Goal: Task Accomplishment & Management: Manage account settings

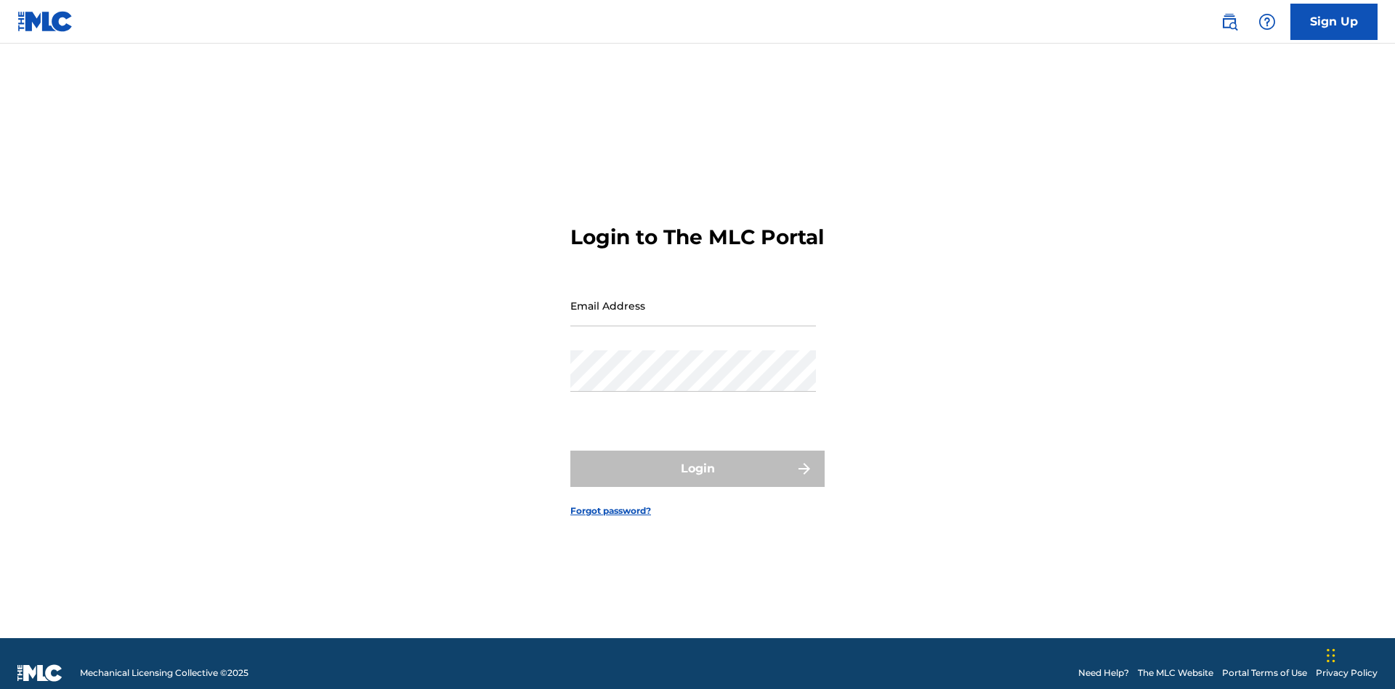
scroll to position [19, 0]
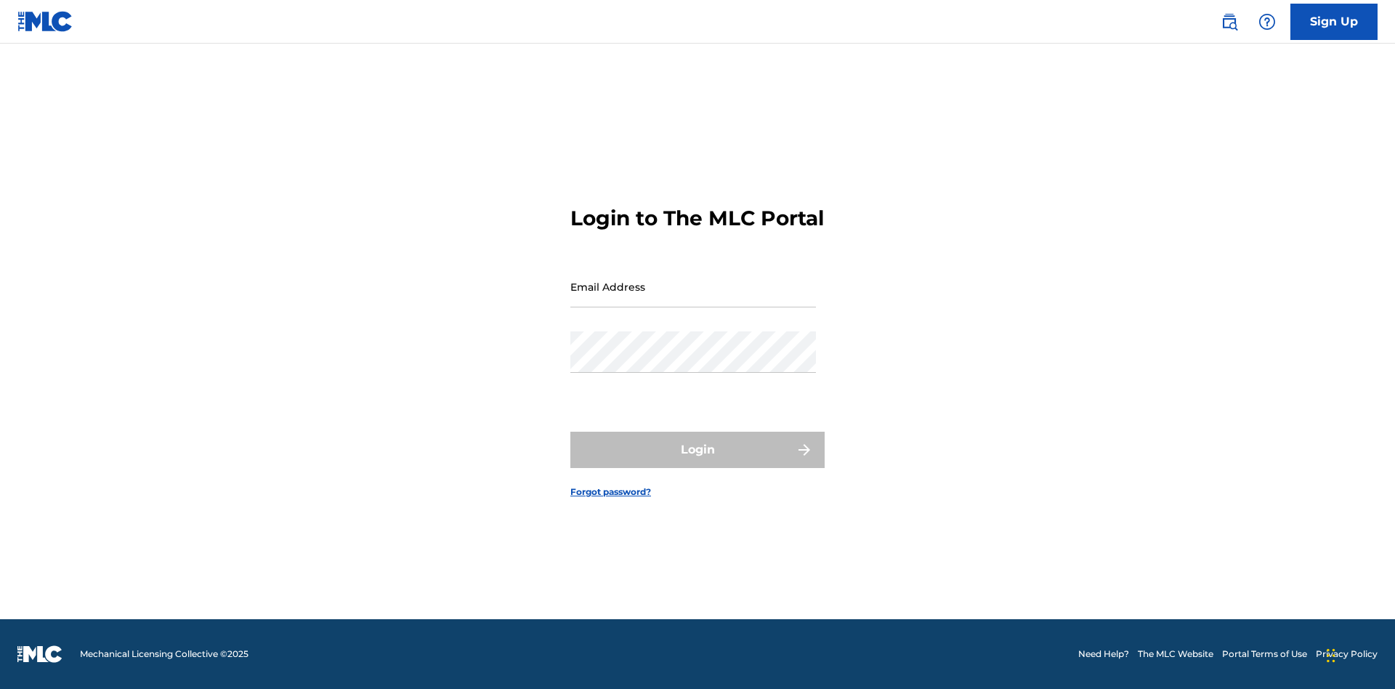
click at [693, 299] on input "Email Address" at bounding box center [693, 286] width 246 height 41
type input "[EMAIL_ADDRESS][DOMAIN_NAME]"
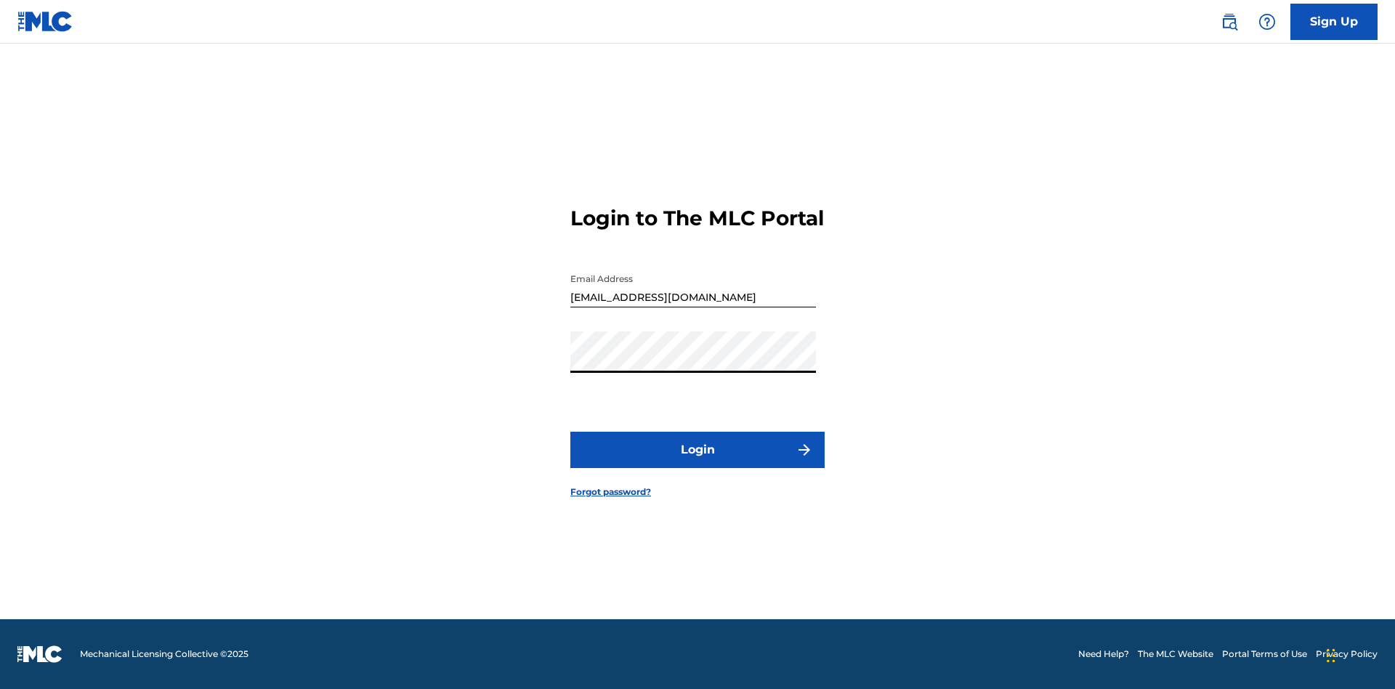
click at [697, 462] on button "Login" at bounding box center [697, 450] width 254 height 36
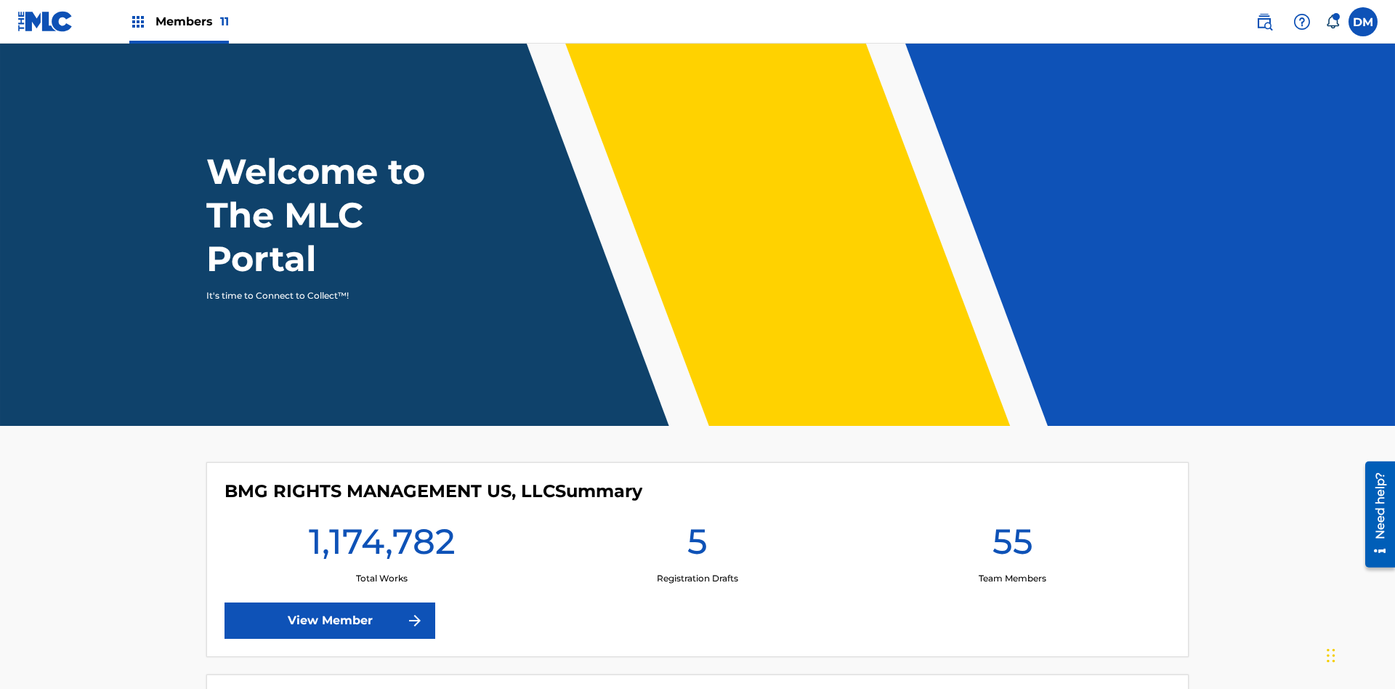
click at [179, 21] on span "Members 11" at bounding box center [191, 21] width 73 height 17
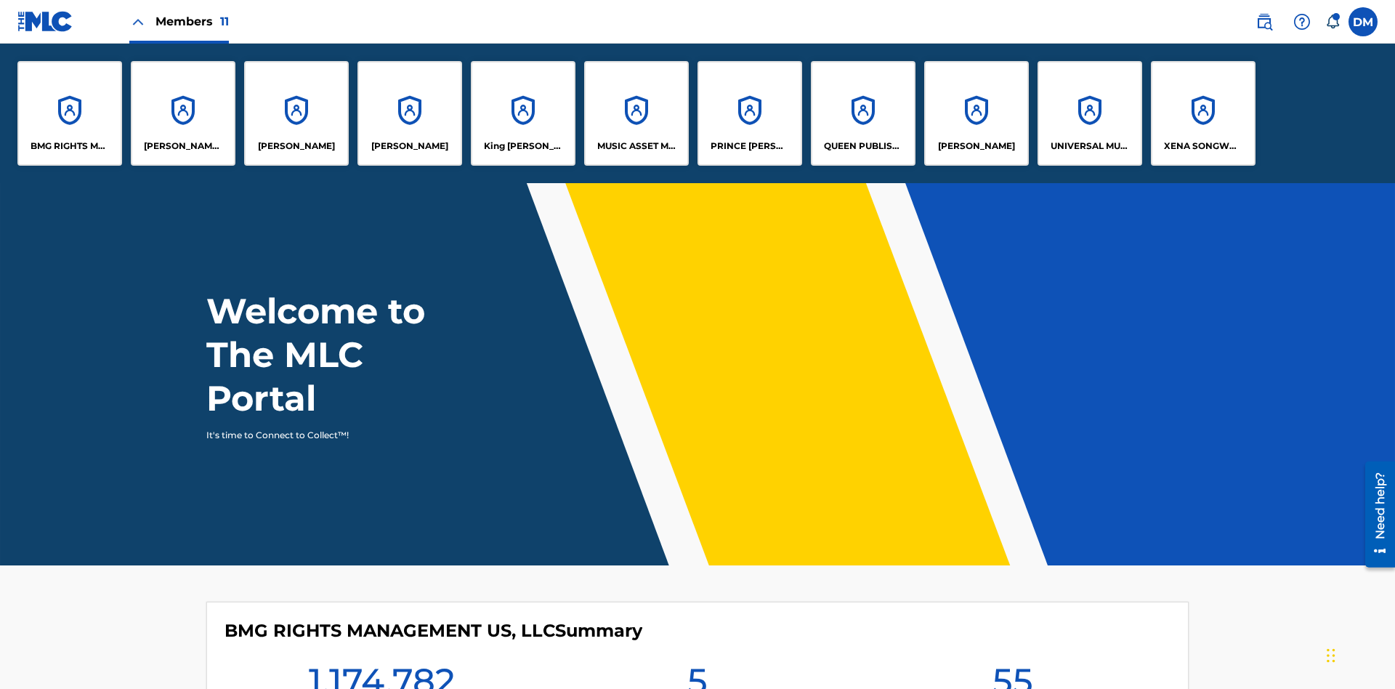
click at [1089, 146] on p "UNIVERSAL MUSIC PUB GROUP" at bounding box center [1090, 145] width 79 height 13
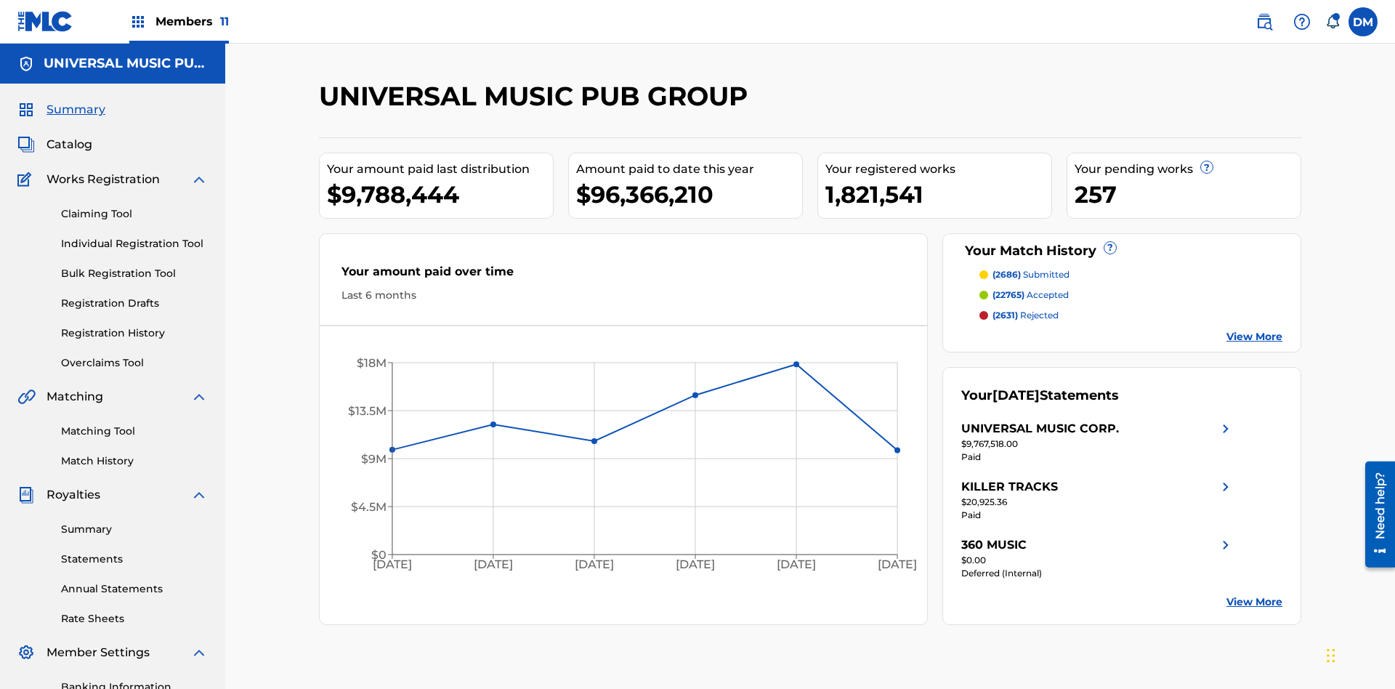
scroll to position [212, 0]
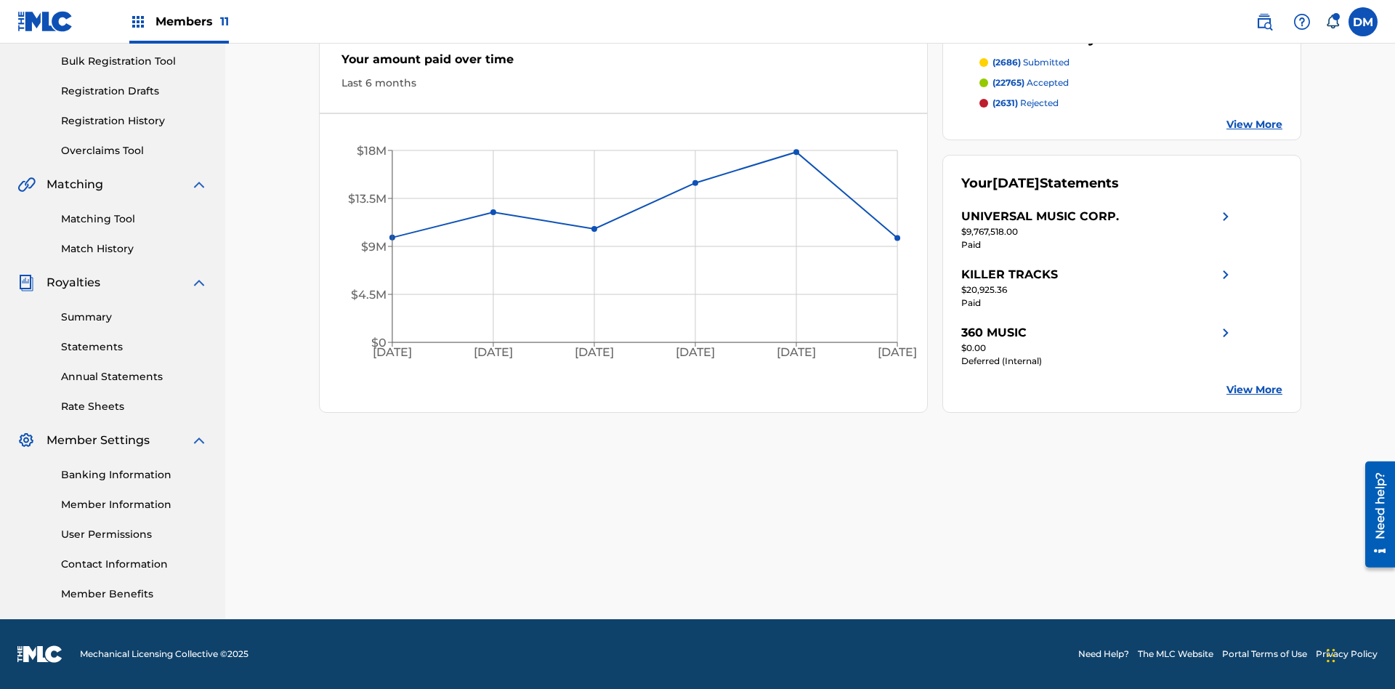
click at [134, 474] on link "Banking Information" at bounding box center [134, 474] width 147 height 15
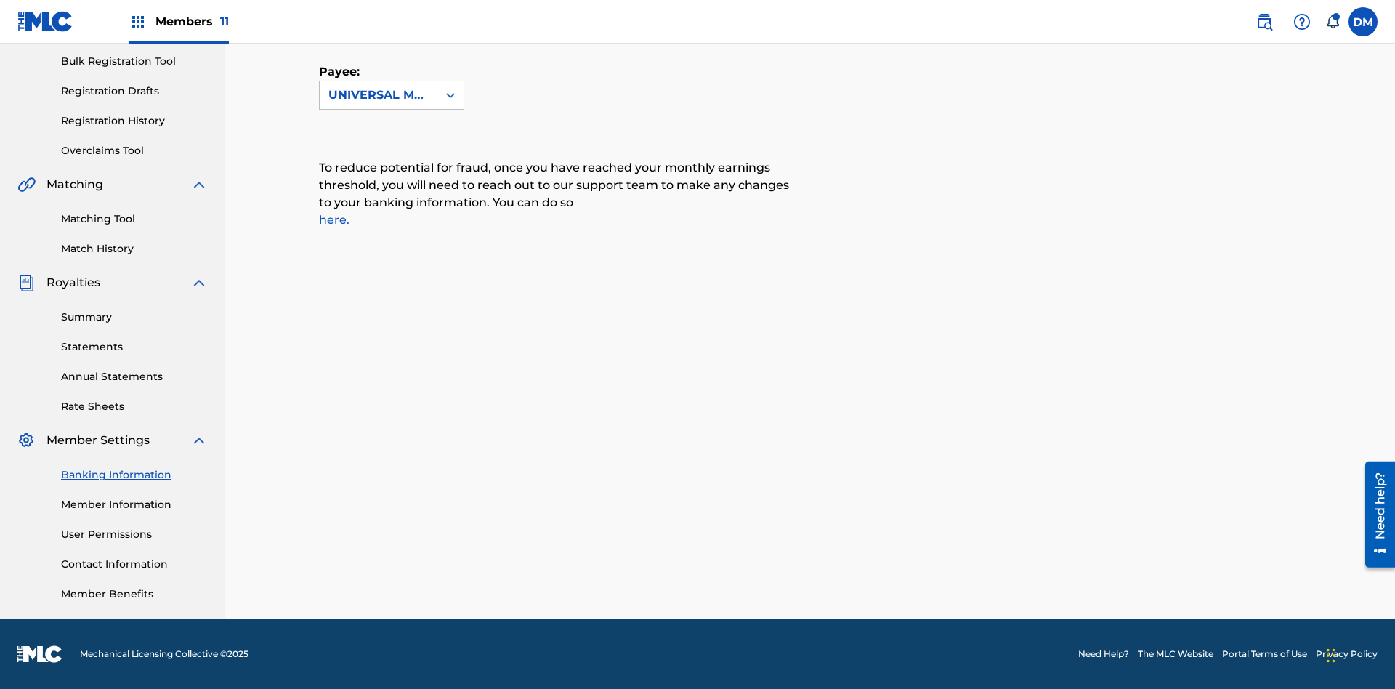
click at [179, 21] on span "Members 11" at bounding box center [191, 21] width 73 height 17
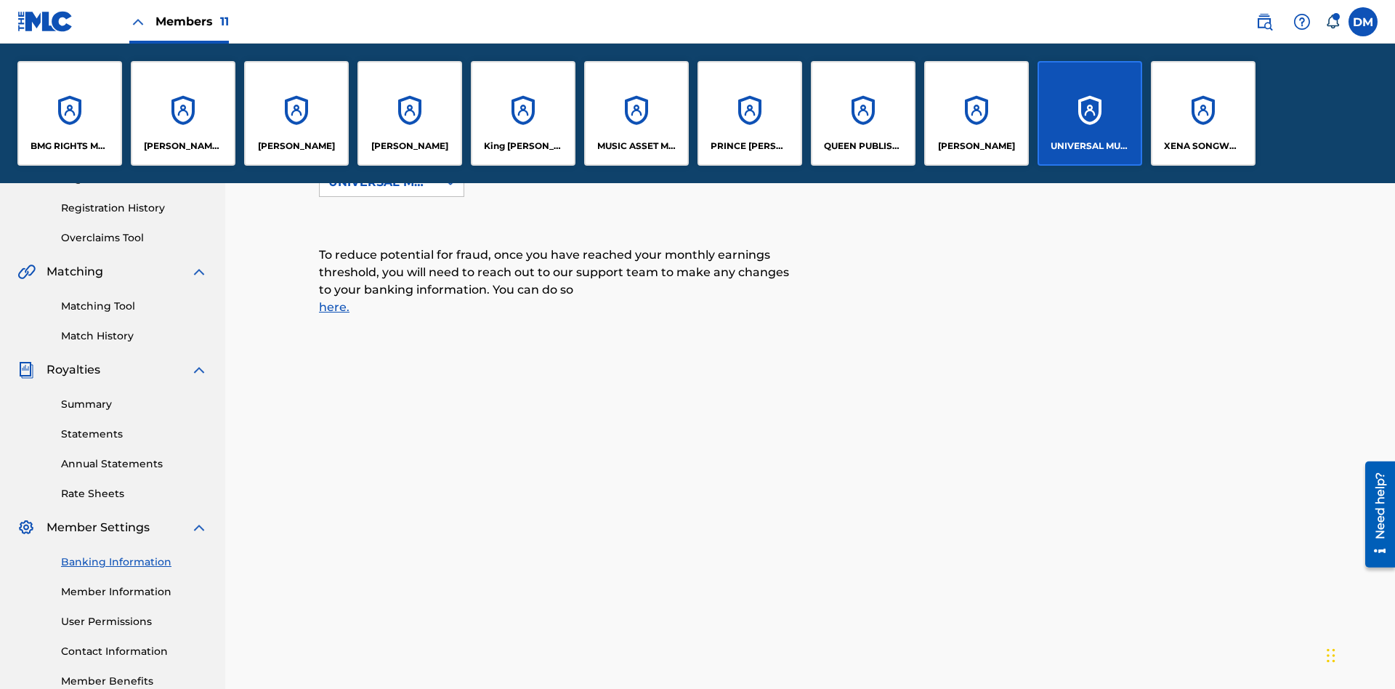
scroll to position [317, 0]
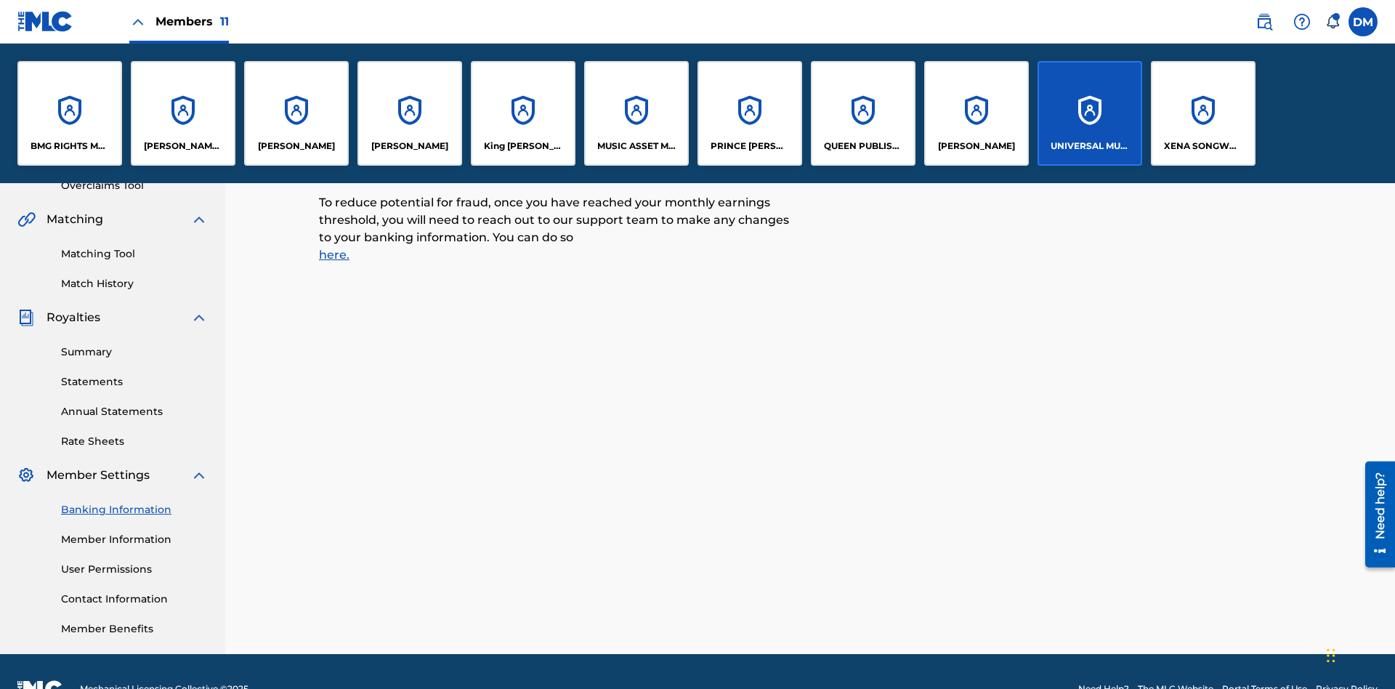
click at [976, 146] on p "[PERSON_NAME]" at bounding box center [976, 145] width 77 height 13
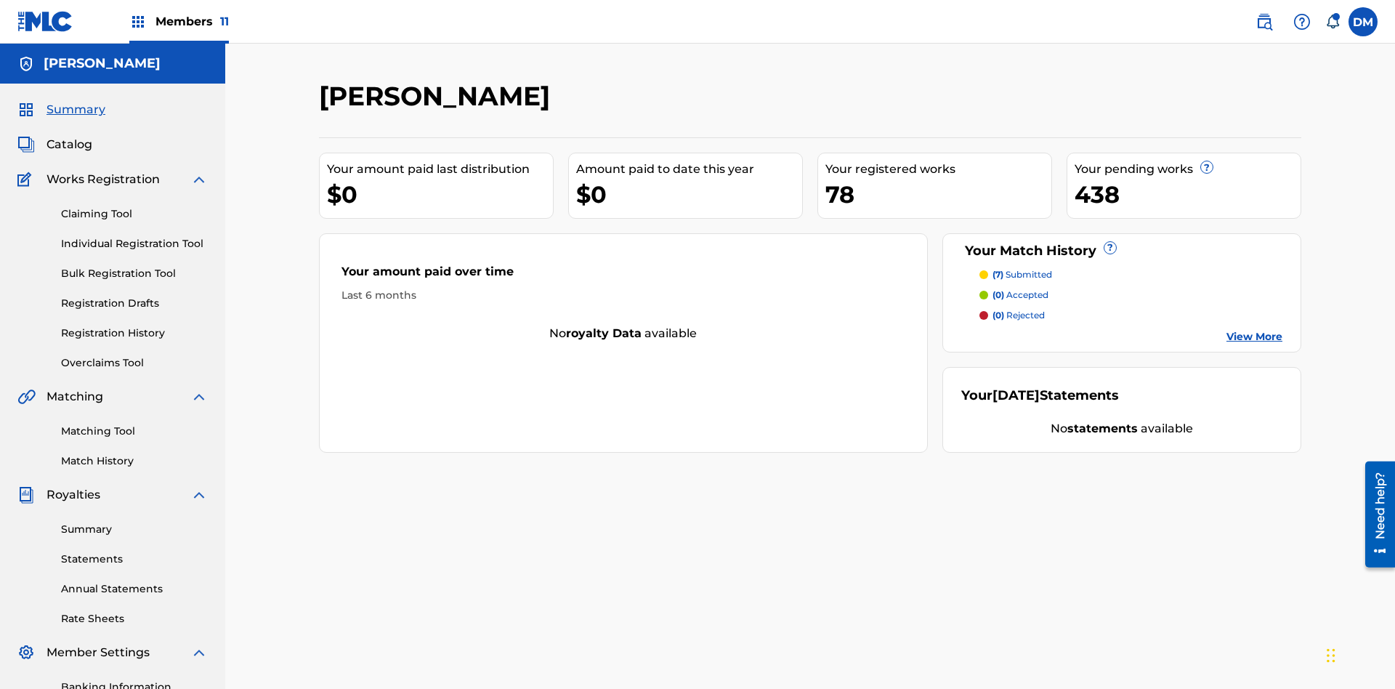
click at [134, 679] on link "Banking Information" at bounding box center [134, 686] width 147 height 15
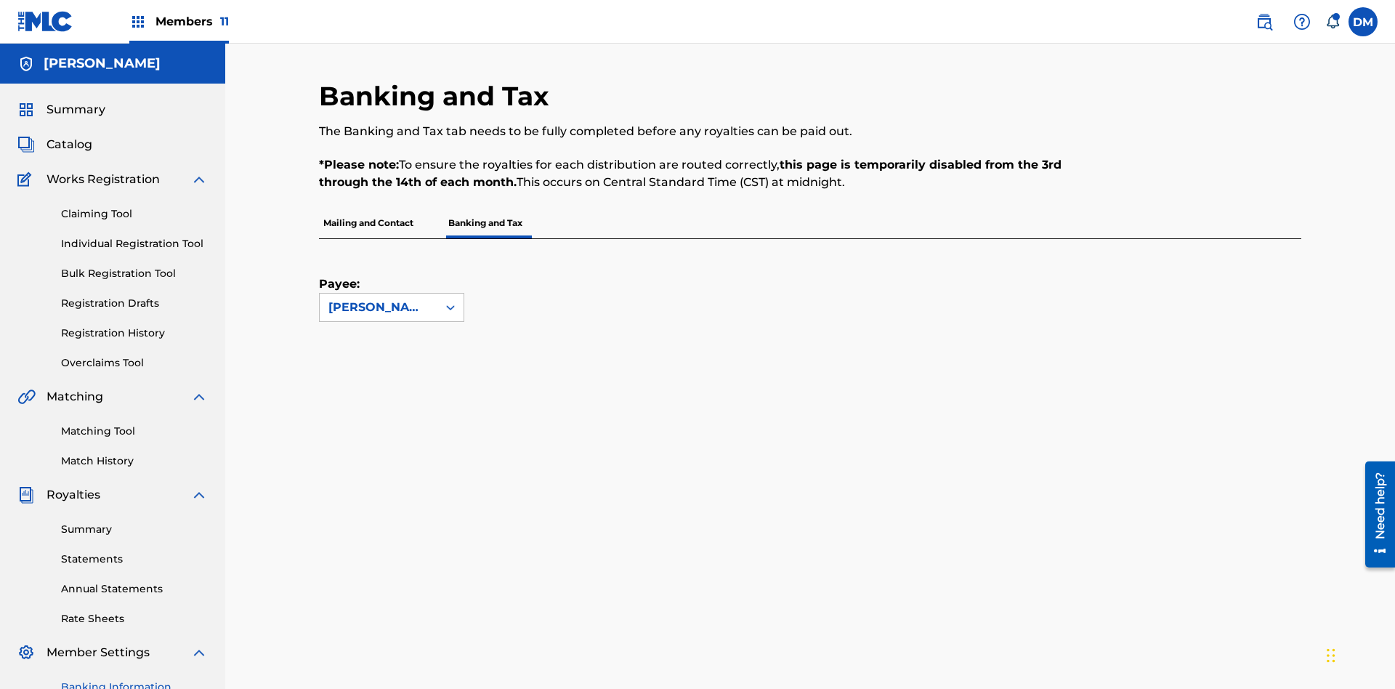
click at [179, 21] on span "Members 11" at bounding box center [191, 21] width 73 height 17
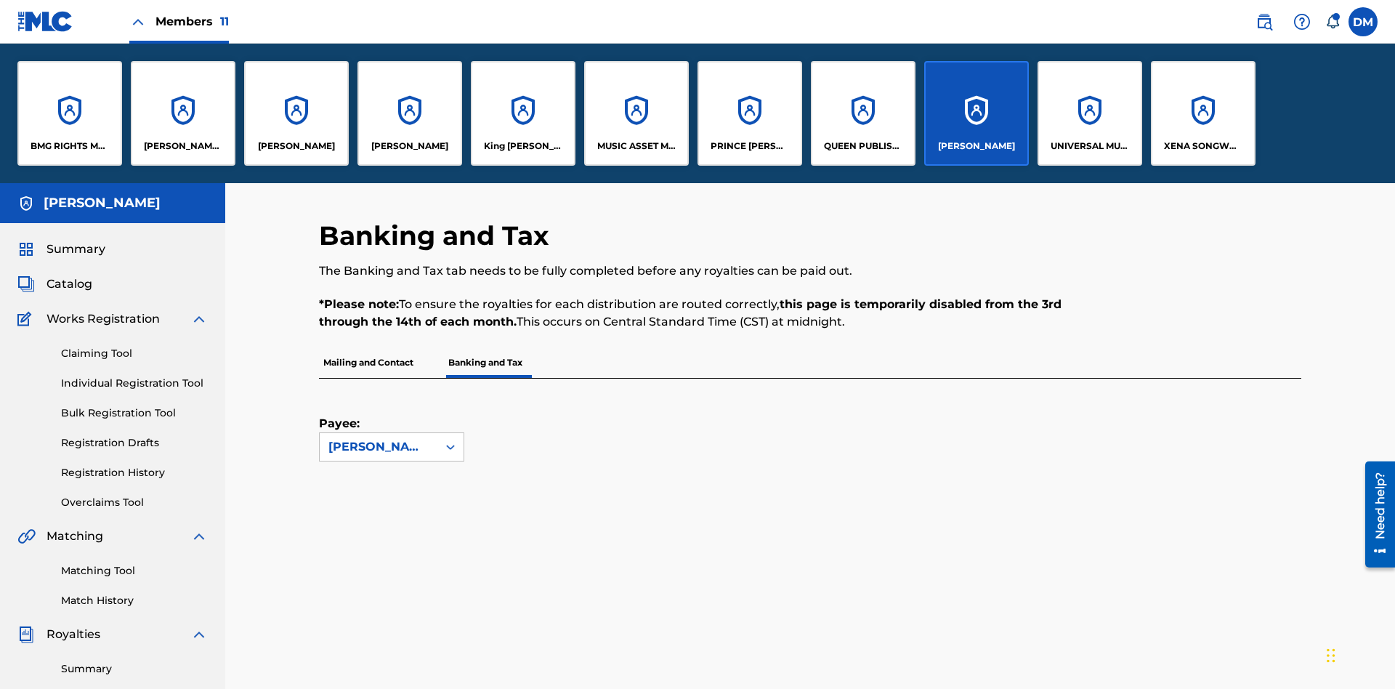
click at [522, 146] on p "King [PERSON_NAME]" at bounding box center [523, 145] width 79 height 13
